Goal: Navigation & Orientation: Find specific page/section

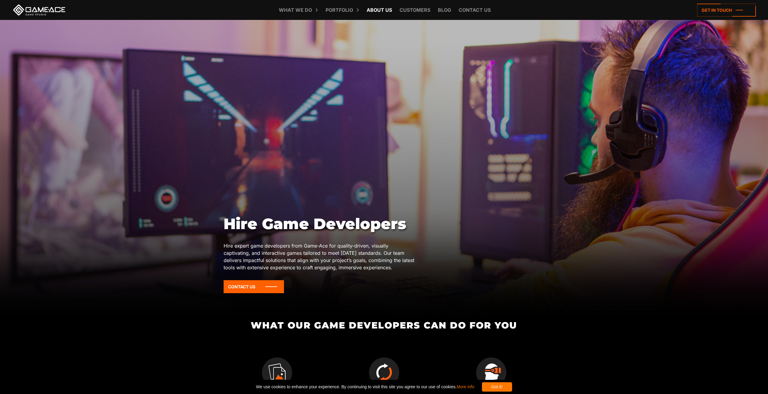
click at [371, 7] on link "About Us" at bounding box center [379, 10] width 31 height 20
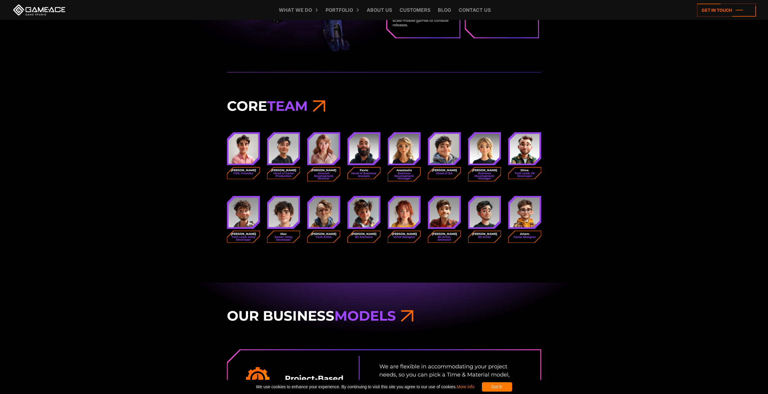
click at [244, 160] on img at bounding box center [243, 149] width 30 height 30
click at [243, 150] on img at bounding box center [243, 149] width 30 height 30
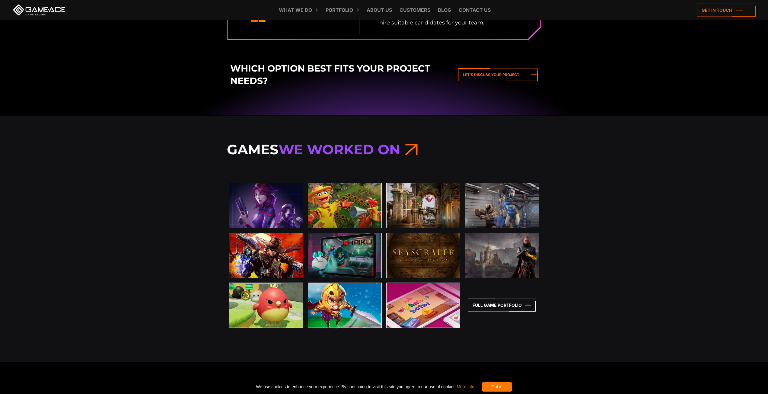
scroll to position [1177, 0]
